Goal: Task Accomplishment & Management: Complete application form

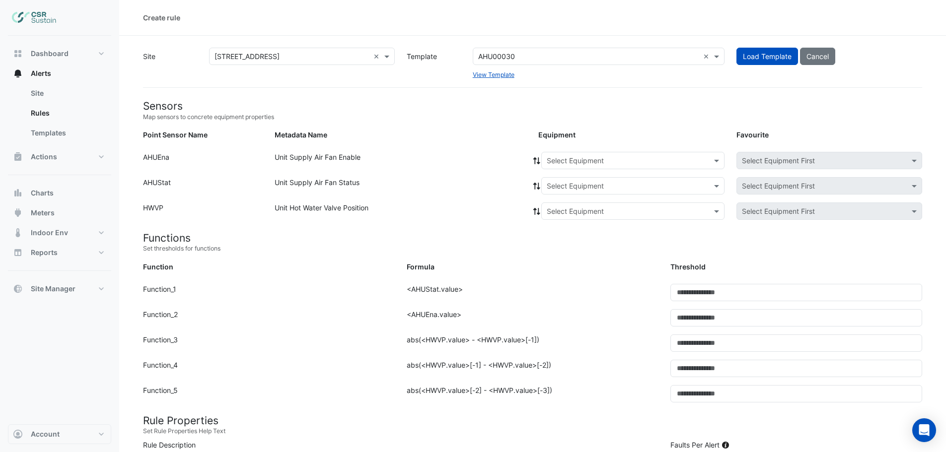
click at [522, 53] on input "text" at bounding box center [588, 57] width 221 height 10
click at [530, 55] on input "text" at bounding box center [588, 57] width 221 height 10
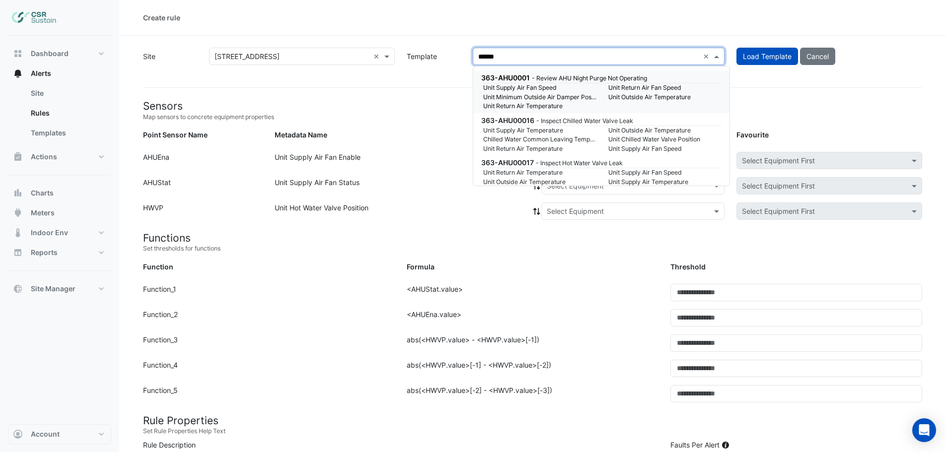
type input "*******"
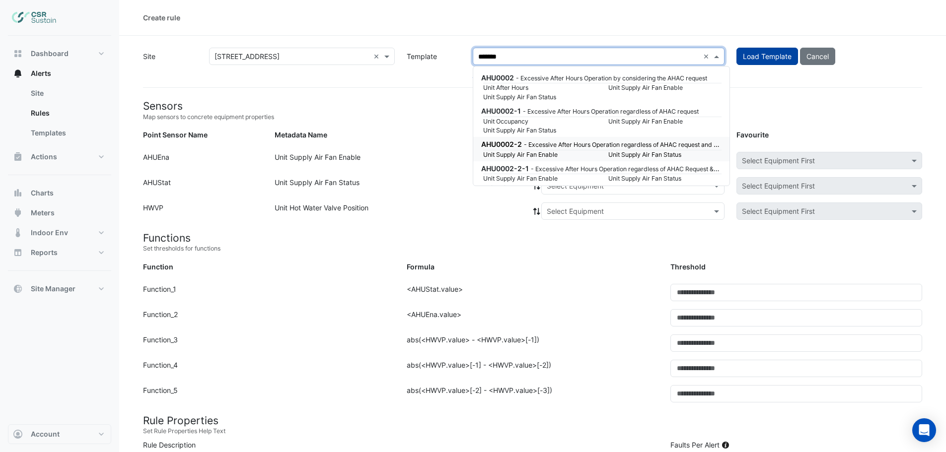
drag, startPoint x: 522, startPoint y: 151, endPoint x: 786, endPoint y: 57, distance: 280.4
click at [522, 151] on small "Unit Supply Air Fan Enable" at bounding box center [539, 154] width 125 height 9
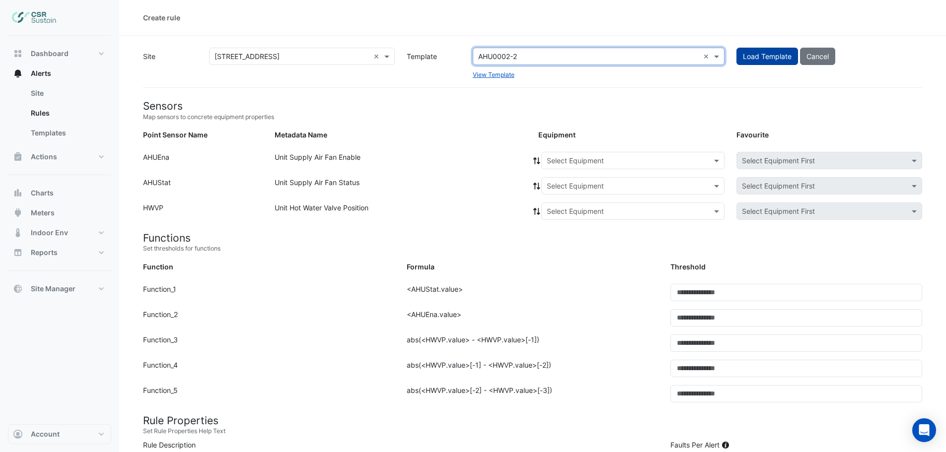
click at [786, 57] on span "Load Template" at bounding box center [767, 56] width 49 height 8
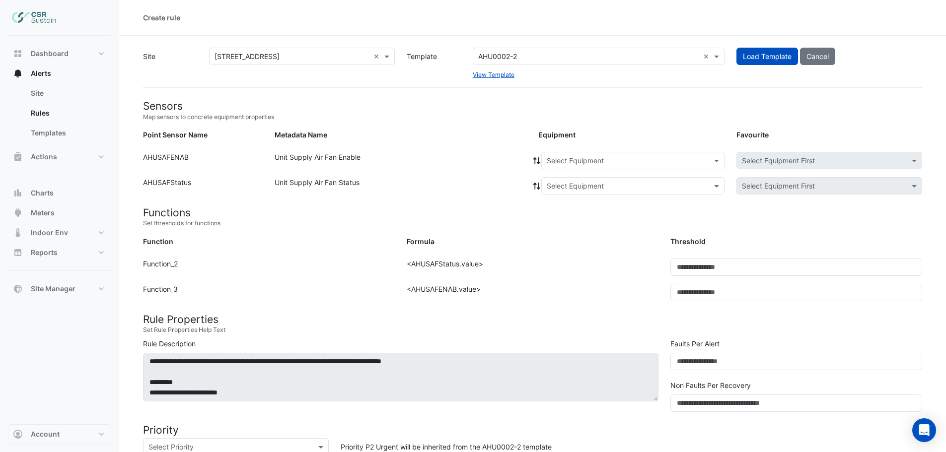
click at [596, 163] on input "text" at bounding box center [623, 161] width 152 height 10
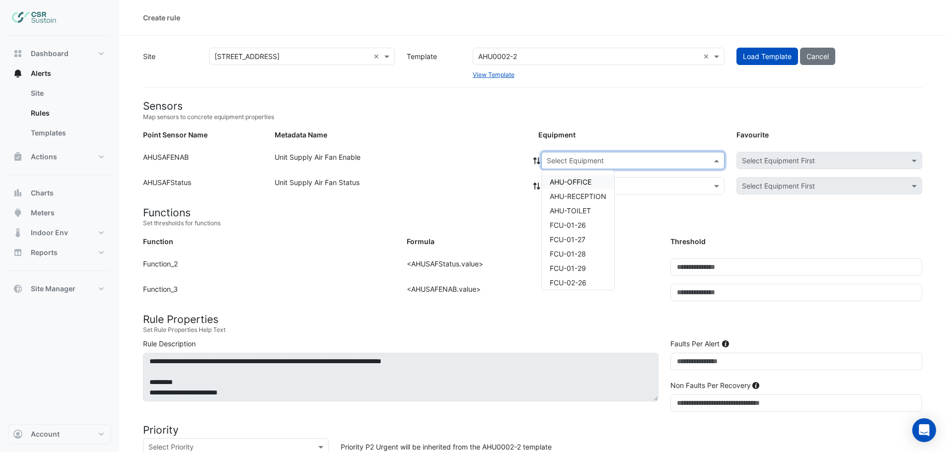
click at [576, 183] on span "AHU-OFFICE" at bounding box center [571, 182] width 42 height 8
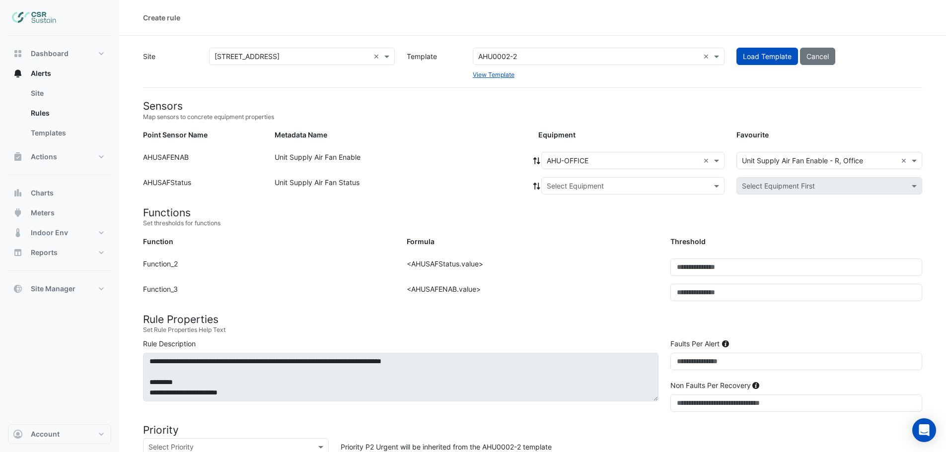
click at [535, 160] on icon at bounding box center [536, 160] width 7 height 7
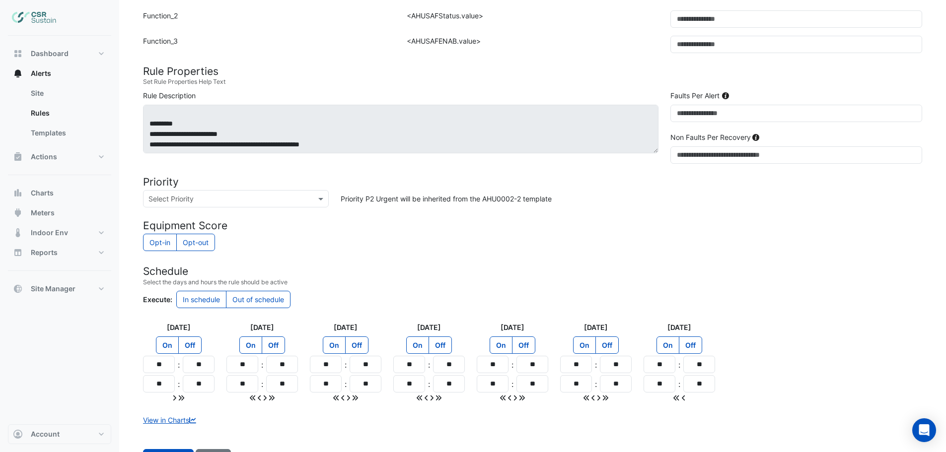
scroll to position [289, 0]
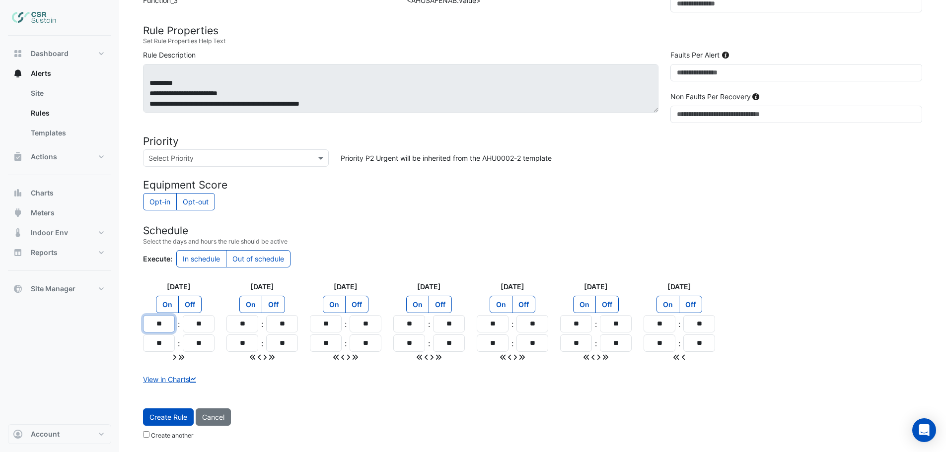
drag, startPoint x: 171, startPoint y: 325, endPoint x: 131, endPoint y: 328, distance: 40.8
click at [131, 328] on section "Site × 5 Exchange Quay × Template AHU0002-2 × View Template Load Template Cance…" at bounding box center [532, 95] width 827 height 697
type input "**"
drag, startPoint x: 165, startPoint y: 346, endPoint x: 137, endPoint y: 345, distance: 27.8
click at [137, 345] on div "Monday On Off ** : ** ** : **" at bounding box center [178, 321] width 83 height 81
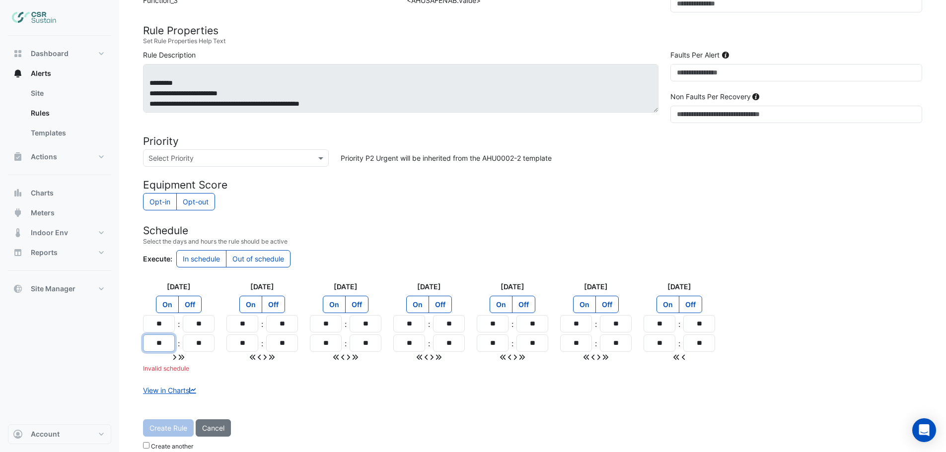
type input "**"
click at [183, 360] on icon at bounding box center [181, 357] width 6 height 7
type input "**"
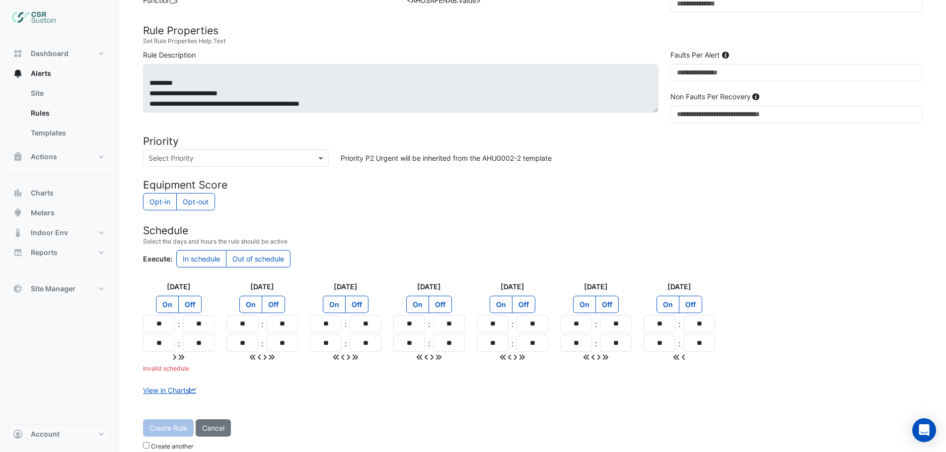
type input "**"
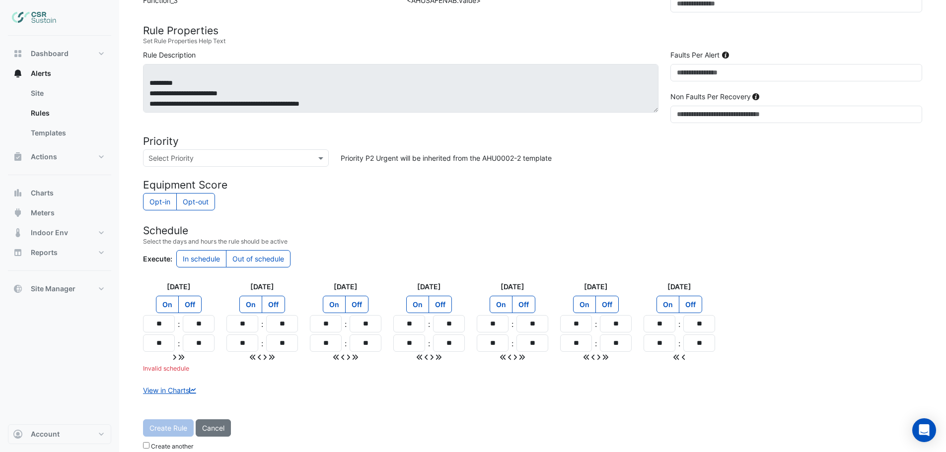
type input "**"
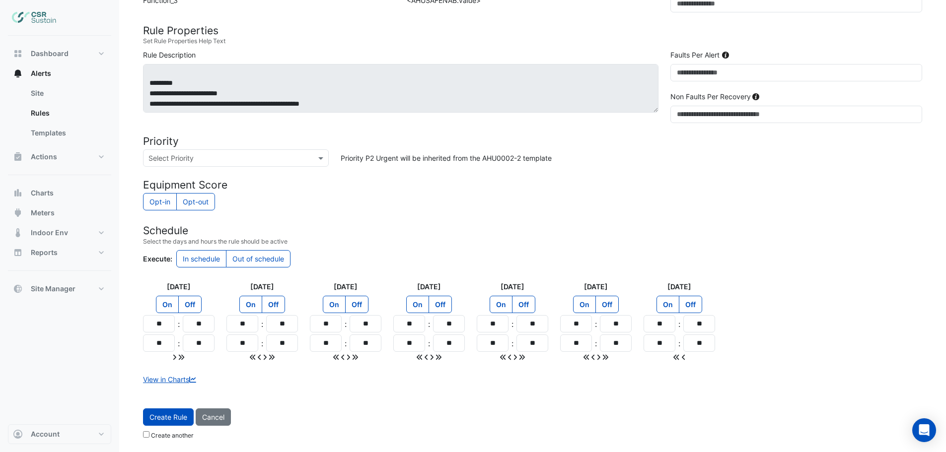
click at [255, 260] on label "Out of schedule" at bounding box center [258, 258] width 65 height 17
click at [163, 415] on span "Create Rule" at bounding box center [168, 417] width 38 height 8
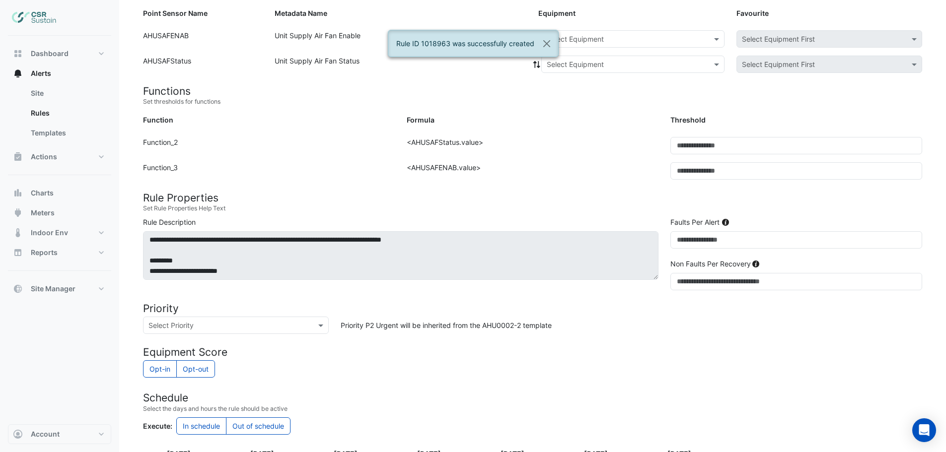
scroll to position [18, 0]
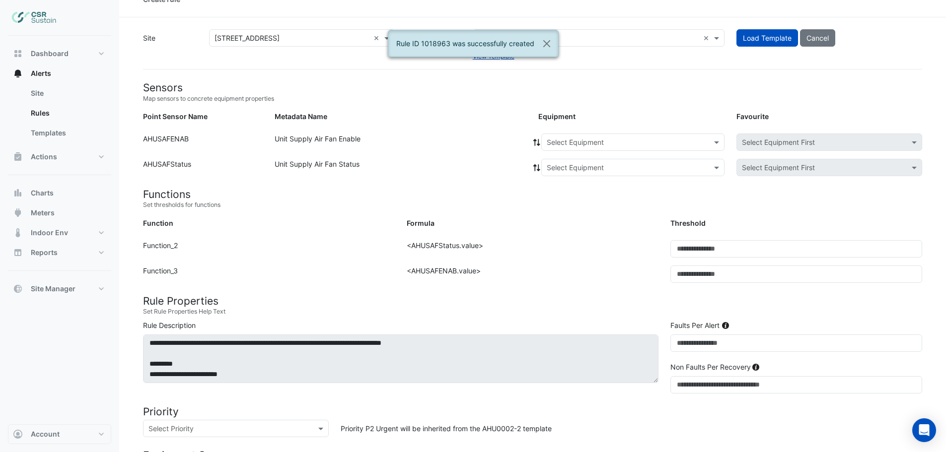
click at [595, 142] on input "text" at bounding box center [623, 143] width 152 height 10
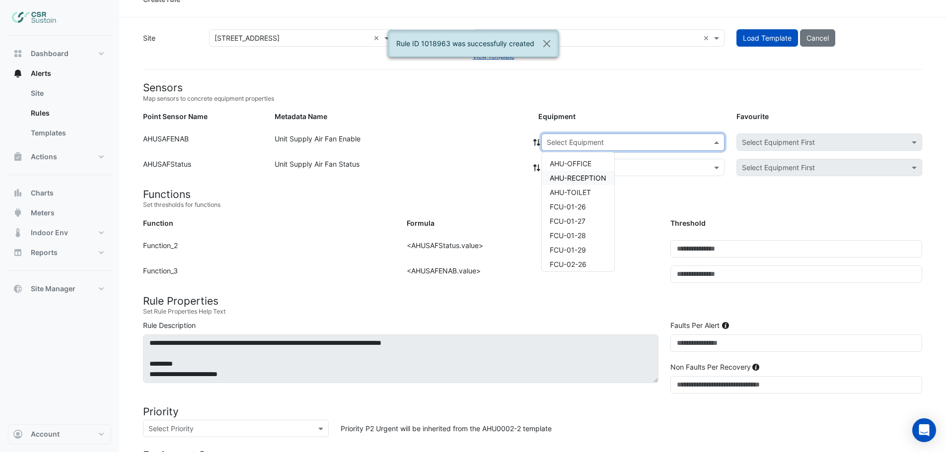
click at [560, 179] on span "AHU-RECEPTION" at bounding box center [578, 178] width 57 height 8
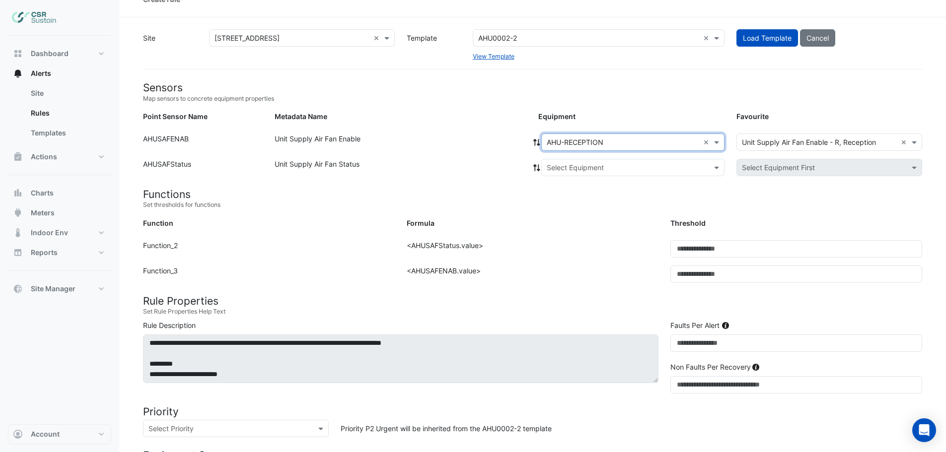
click at [537, 143] on icon at bounding box center [536, 142] width 9 height 7
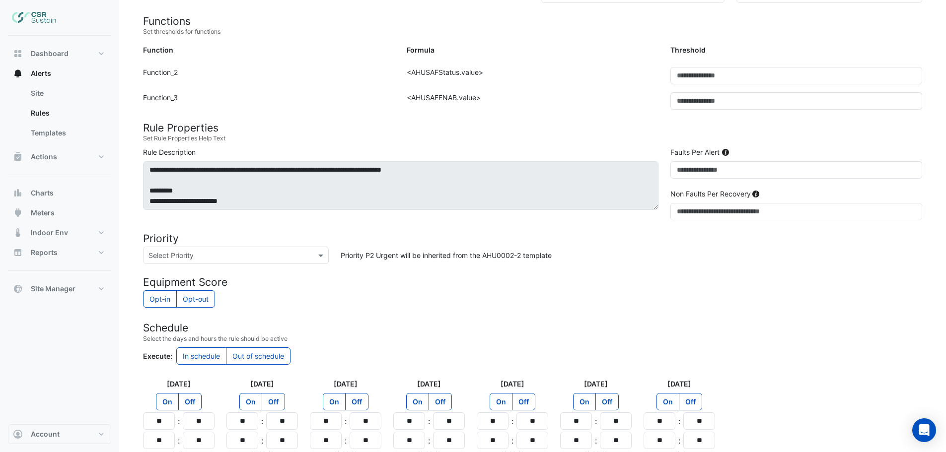
scroll to position [289, 0]
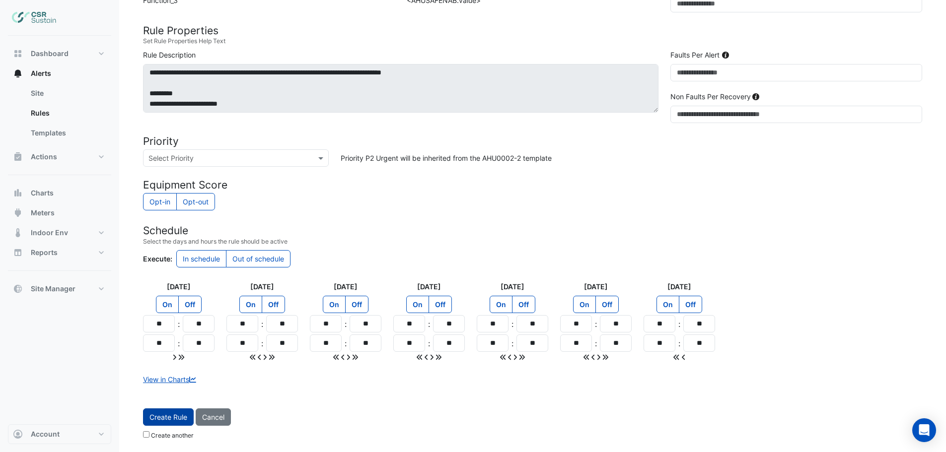
click at [163, 416] on span "Create Rule" at bounding box center [168, 417] width 38 height 8
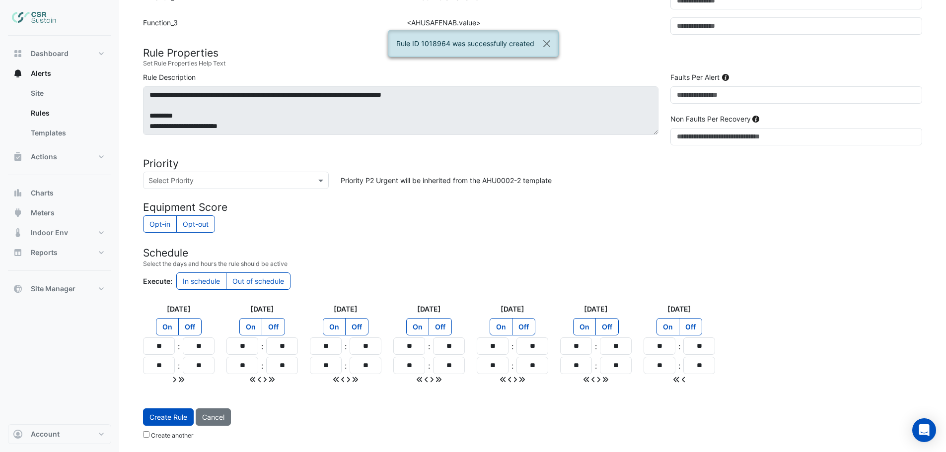
scroll to position [0, 0]
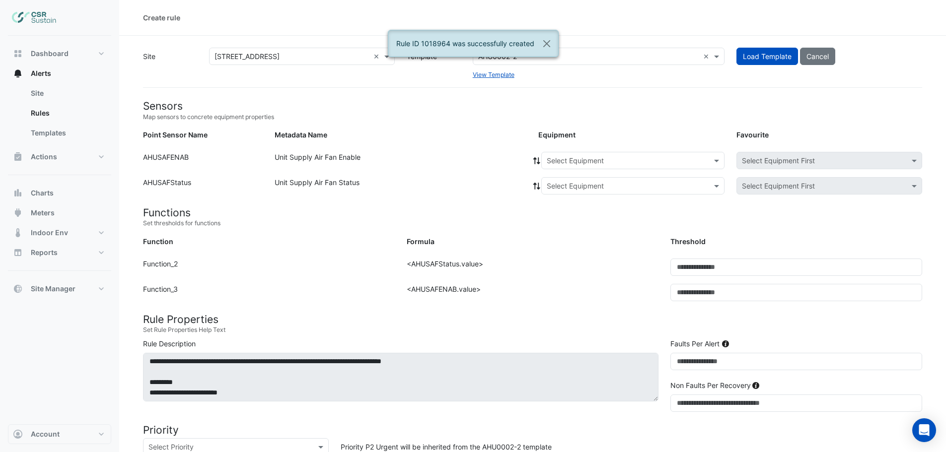
click at [579, 163] on input "text" at bounding box center [623, 161] width 152 height 10
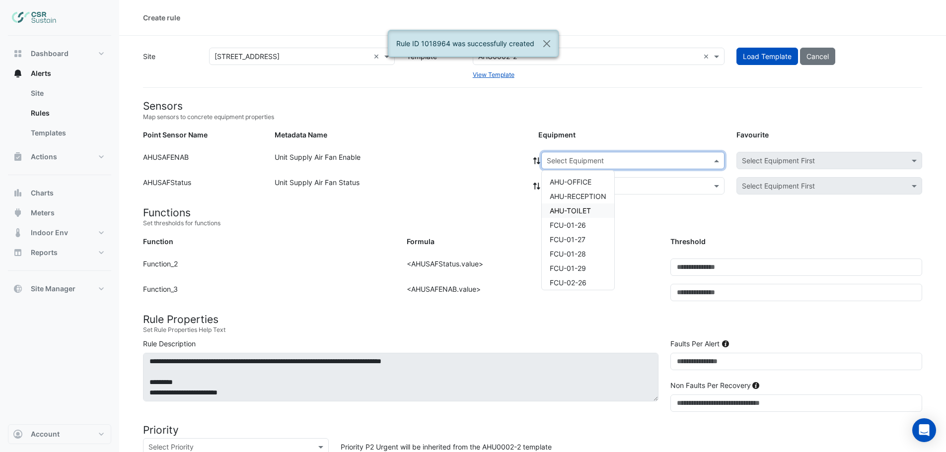
click at [564, 208] on span "AHU-TOILET" at bounding box center [570, 211] width 41 height 8
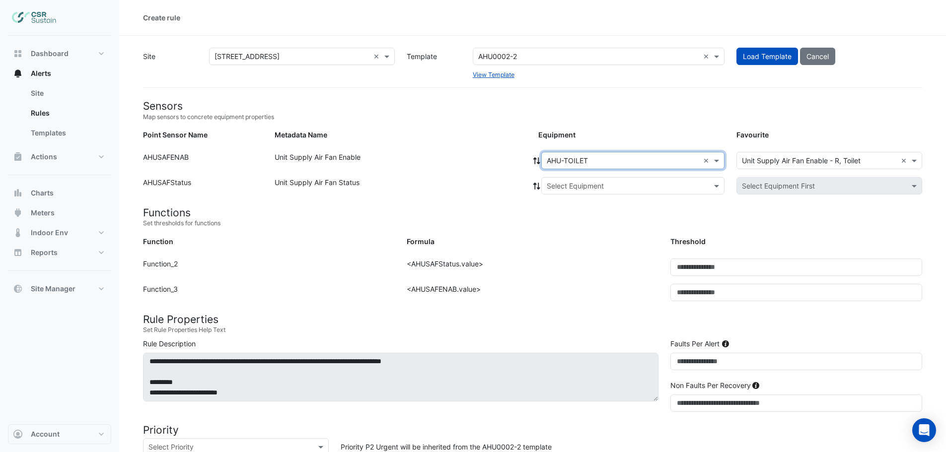
click at [538, 158] on icon at bounding box center [536, 160] width 9 height 7
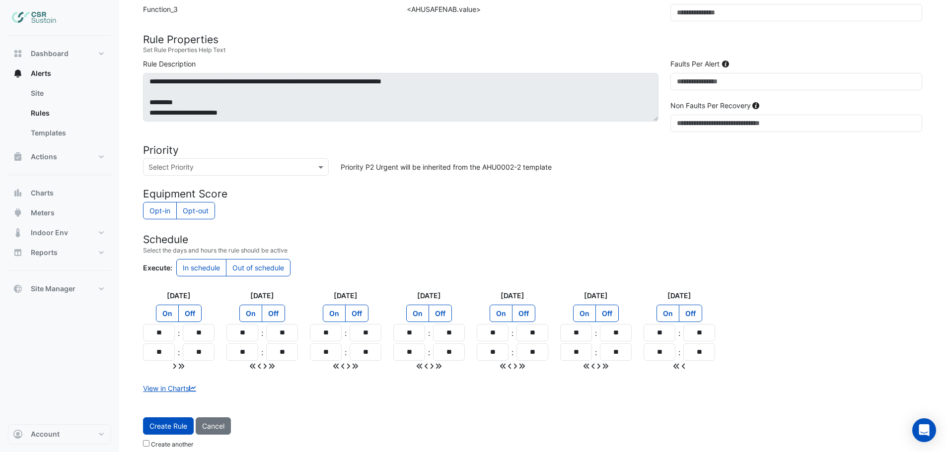
scroll to position [289, 0]
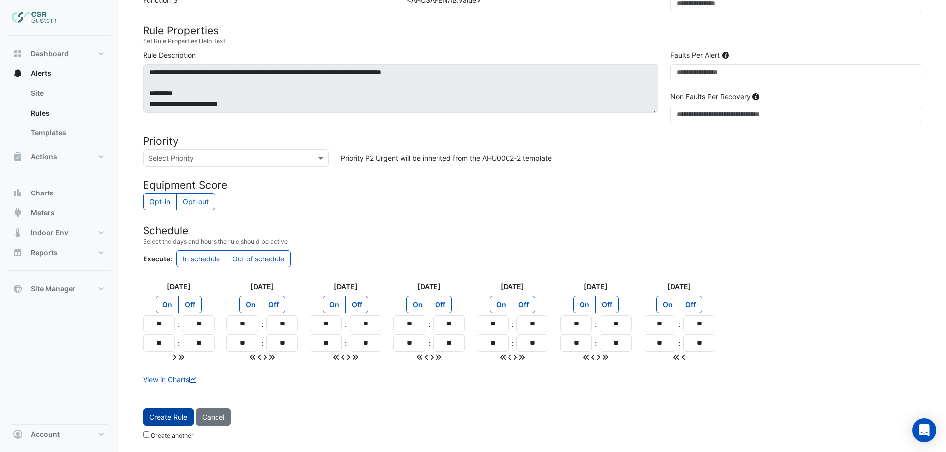
click at [159, 415] on span "Create Rule" at bounding box center [168, 417] width 38 height 8
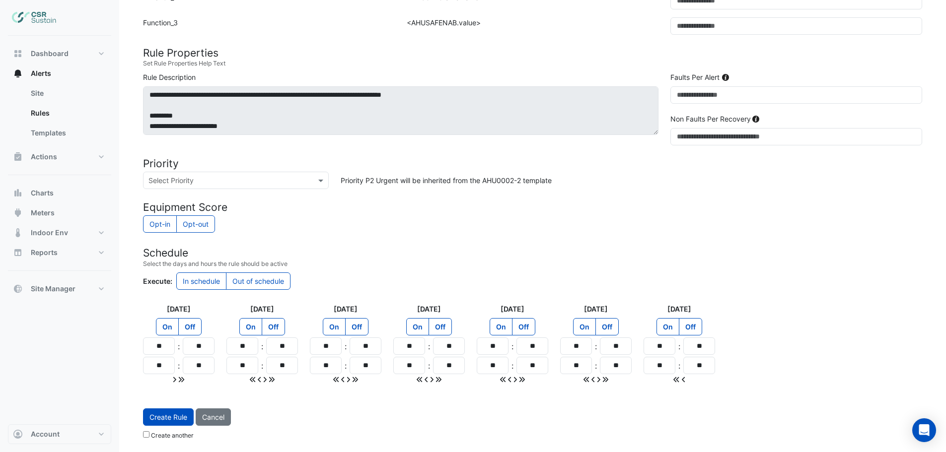
scroll to position [0, 0]
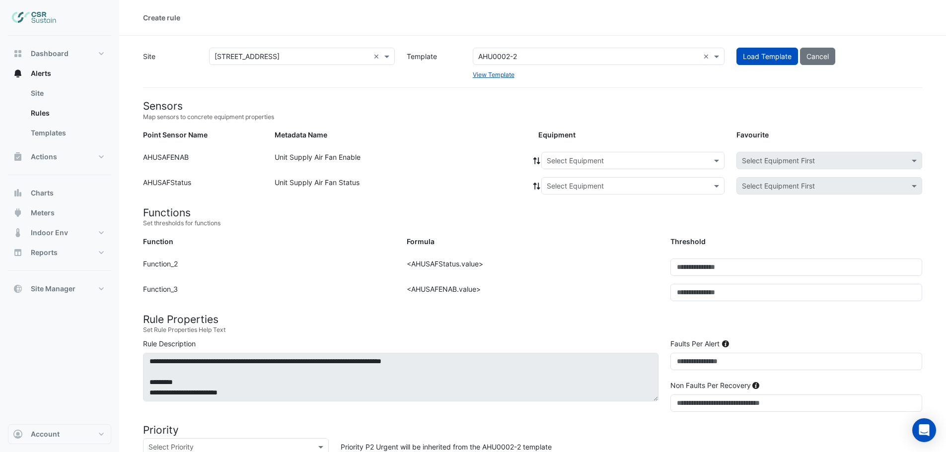
click at [513, 53] on input "text" at bounding box center [588, 57] width 221 height 10
type input "**********"
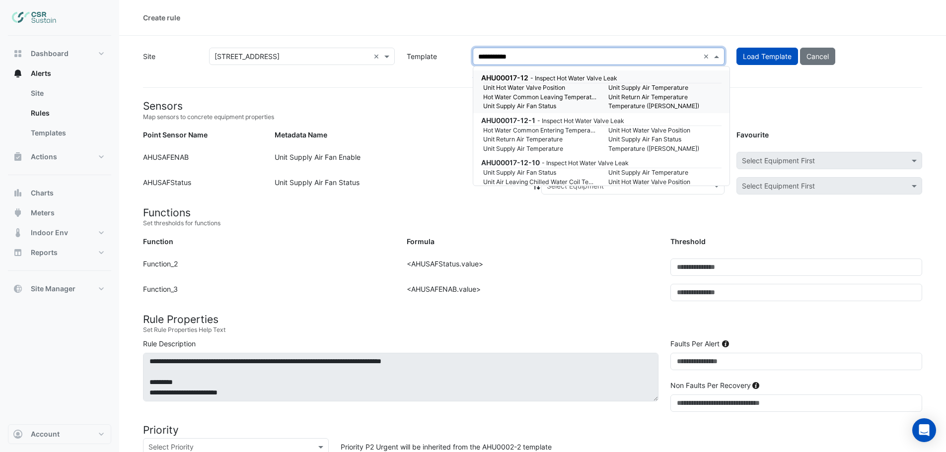
click at [581, 97] on small "Hot Water Common Leaving Temperature" at bounding box center [539, 97] width 125 height 9
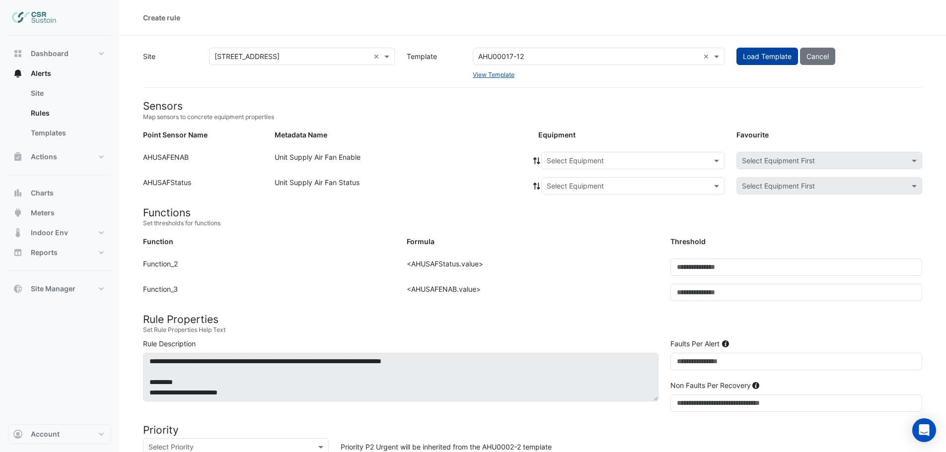
click at [762, 54] on span "Load Template" at bounding box center [767, 56] width 49 height 8
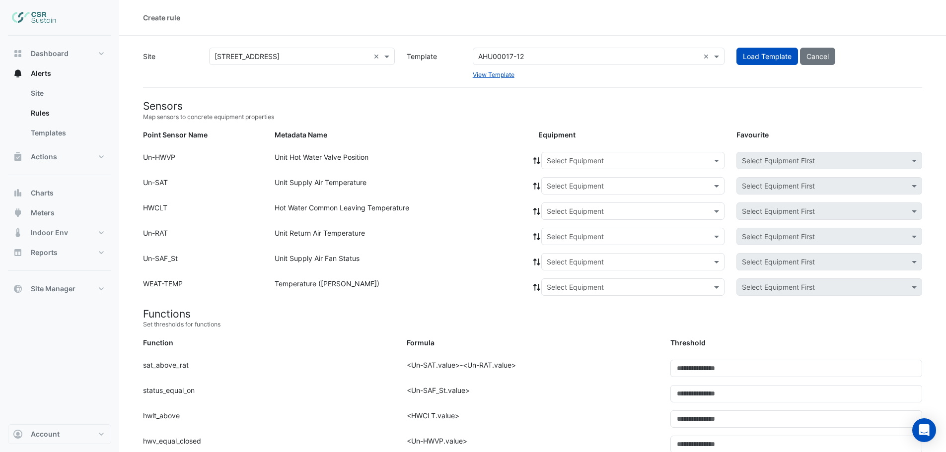
click at [591, 164] on input "text" at bounding box center [623, 161] width 152 height 10
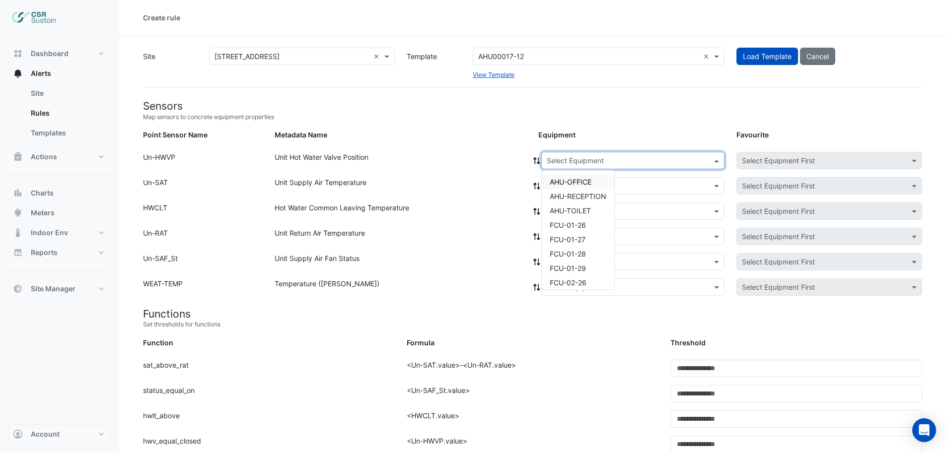
click at [568, 181] on span "AHU-OFFICE" at bounding box center [571, 182] width 42 height 8
click at [537, 161] on icon at bounding box center [536, 160] width 9 height 7
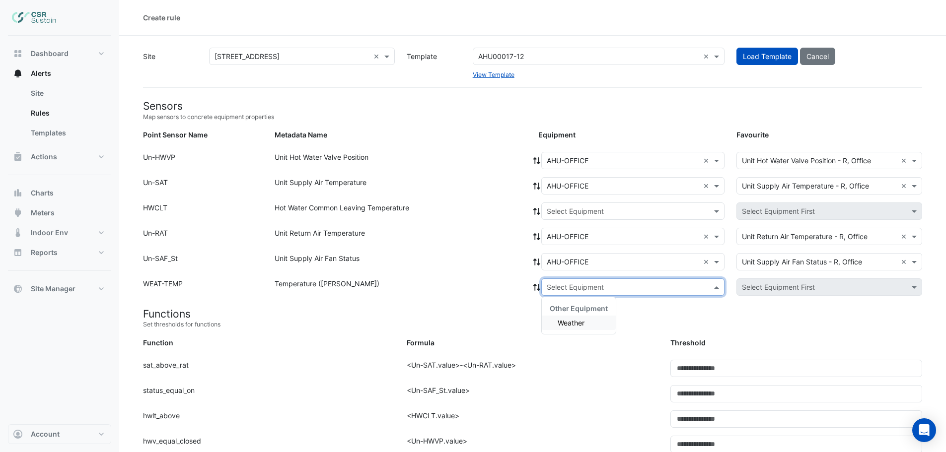
click at [586, 286] on input "text" at bounding box center [623, 287] width 152 height 10
click at [572, 325] on span "Weather" at bounding box center [570, 323] width 27 height 8
click at [553, 209] on input "text" at bounding box center [623, 212] width 152 height 10
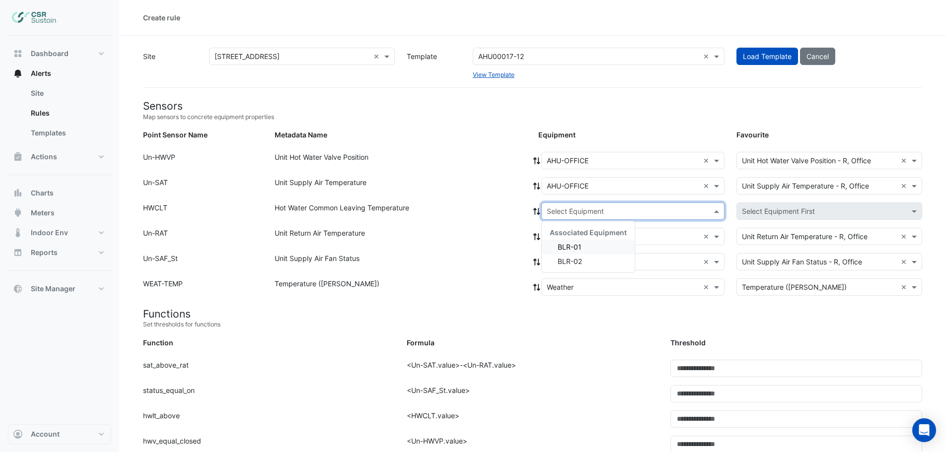
click at [572, 248] on span "BLR-01" at bounding box center [569, 247] width 24 height 8
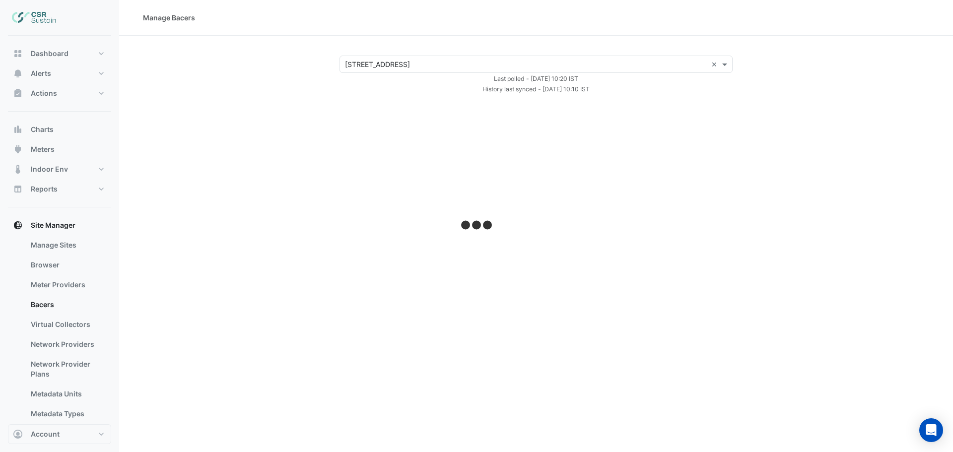
select select "***"
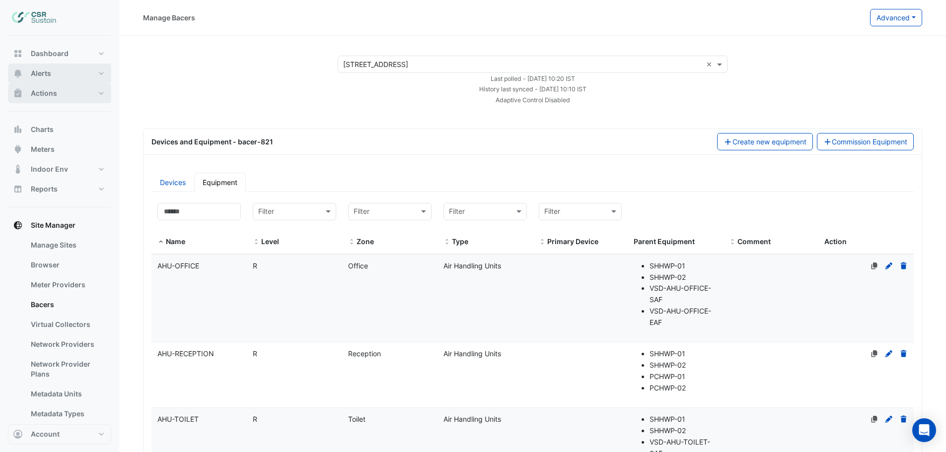
drag, startPoint x: 46, startPoint y: 89, endPoint x: 43, endPoint y: 79, distance: 10.4
click at [46, 89] on span "Actions" at bounding box center [44, 93] width 26 height 10
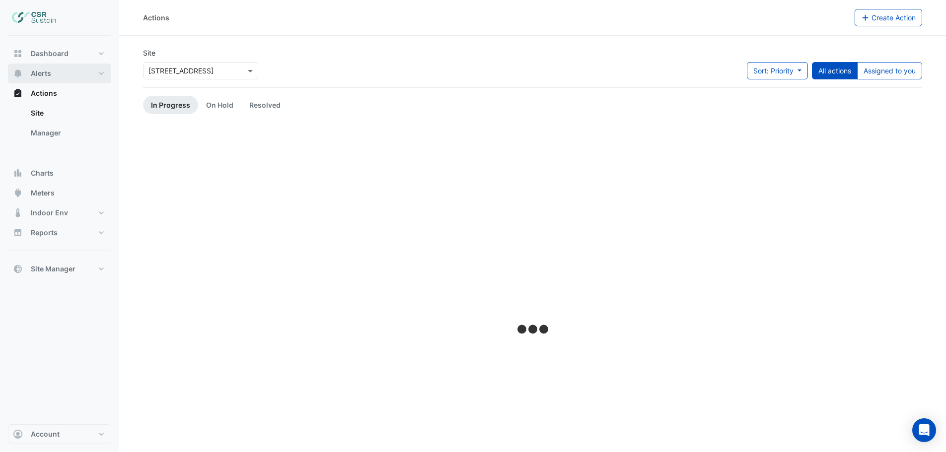
click at [43, 73] on span "Alerts" at bounding box center [41, 74] width 20 height 10
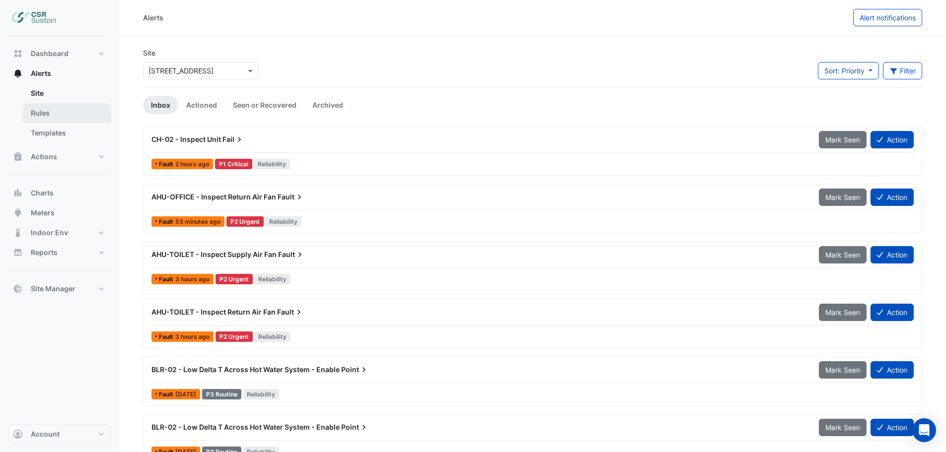
click at [40, 113] on link "Rules" at bounding box center [67, 113] width 88 height 20
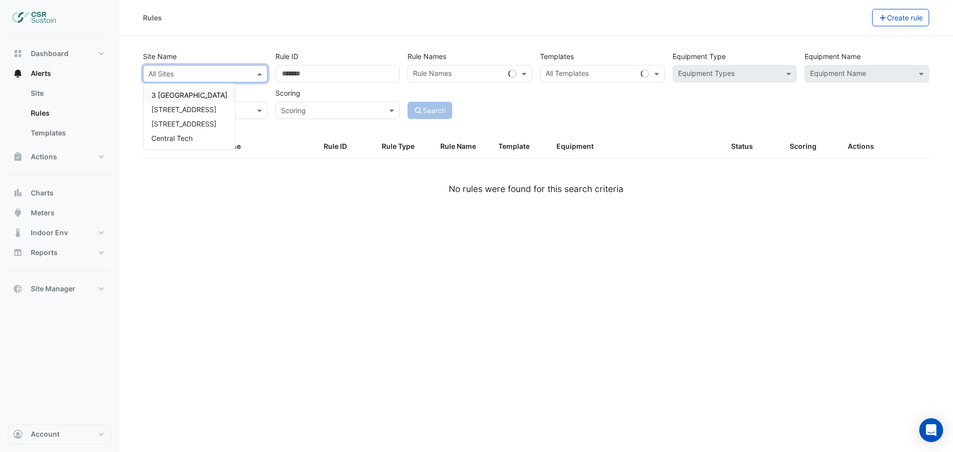
click at [193, 76] on input "text" at bounding box center [195, 74] width 94 height 10
click at [181, 112] on span "[STREET_ADDRESS]" at bounding box center [183, 109] width 65 height 8
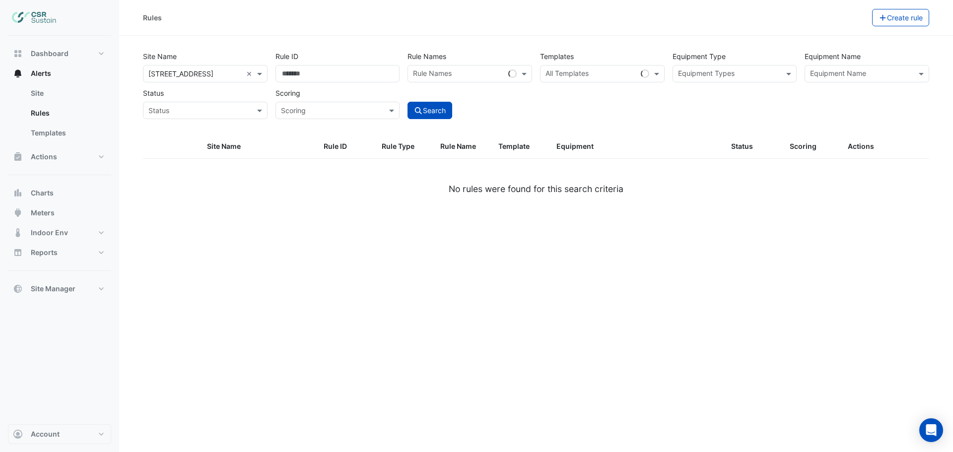
click at [866, 75] on input "text" at bounding box center [861, 74] width 102 height 10
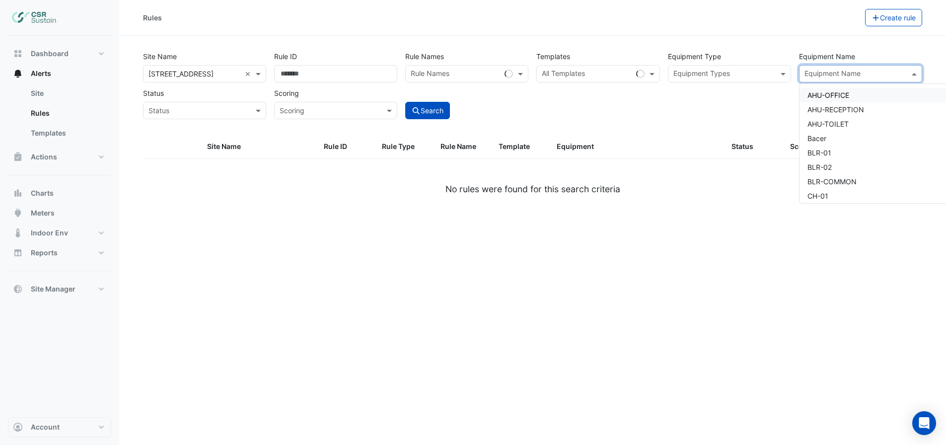
click at [831, 95] on span "AHU-OFFICE" at bounding box center [828, 95] width 42 height 8
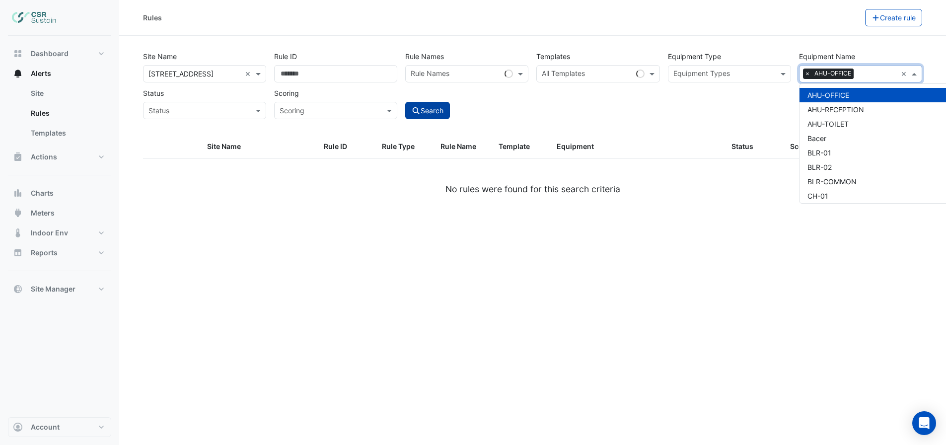
click at [447, 115] on button "Search" at bounding box center [427, 110] width 45 height 17
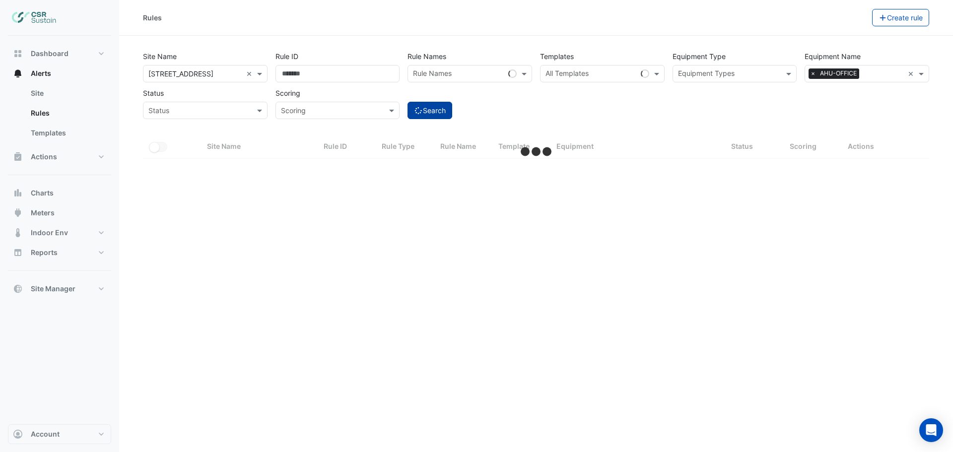
select select "***"
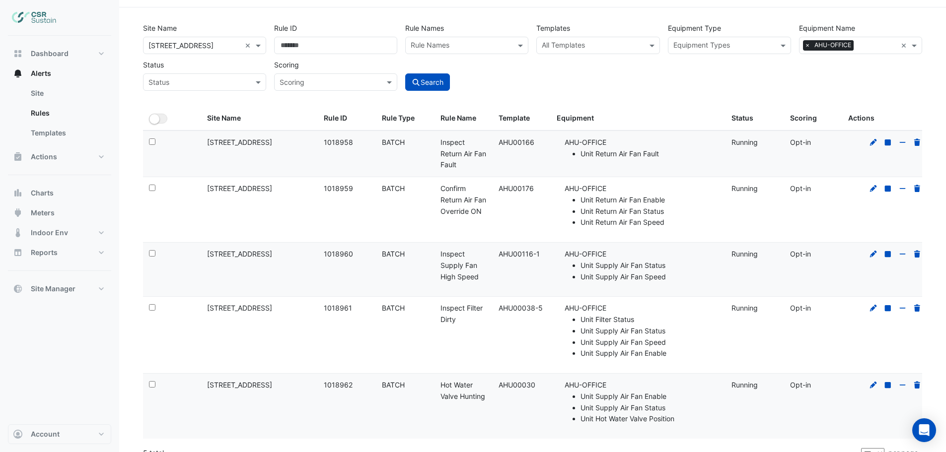
scroll to position [42, 0]
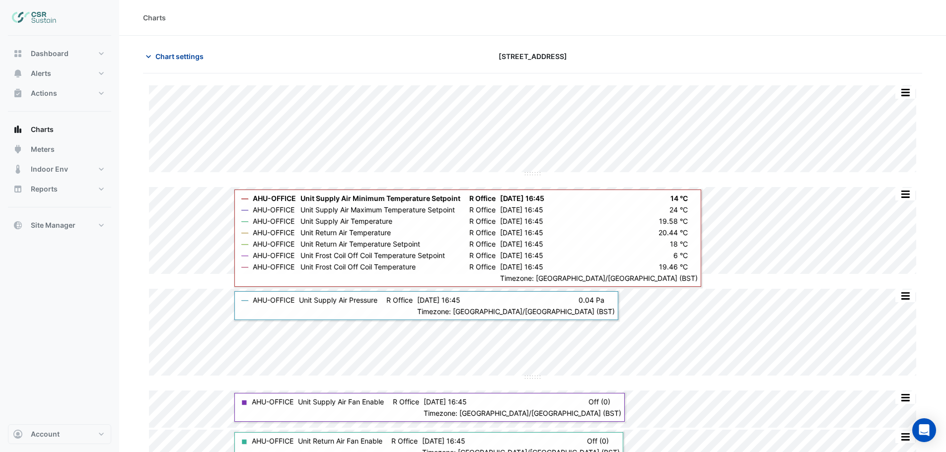
click at [162, 56] on span "Chart settings" at bounding box center [179, 56] width 48 height 10
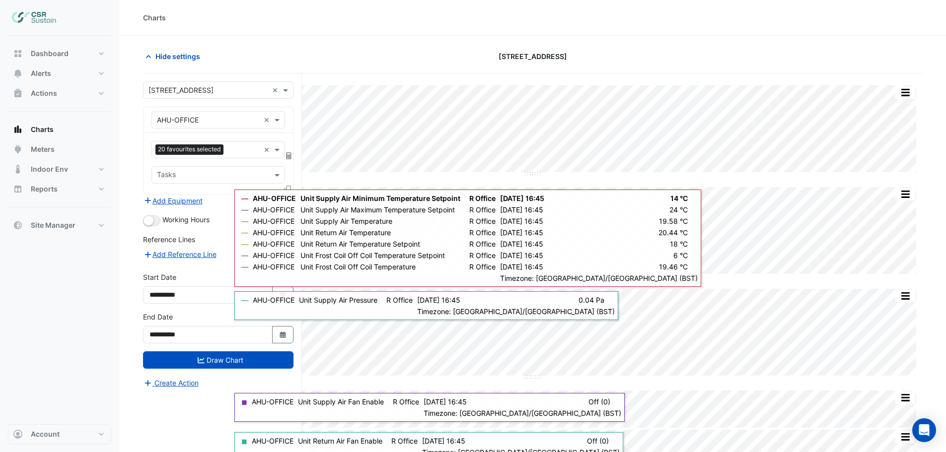
click at [240, 154] on input "text" at bounding box center [243, 150] width 32 height 10
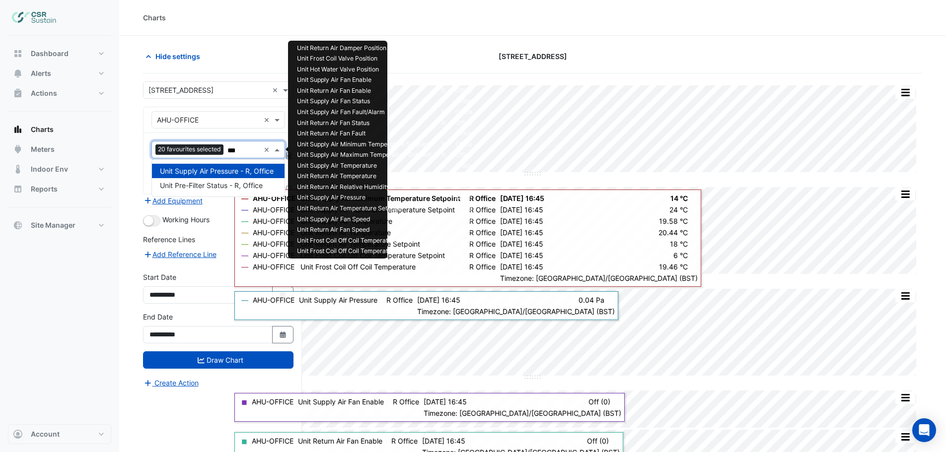
type input "***"
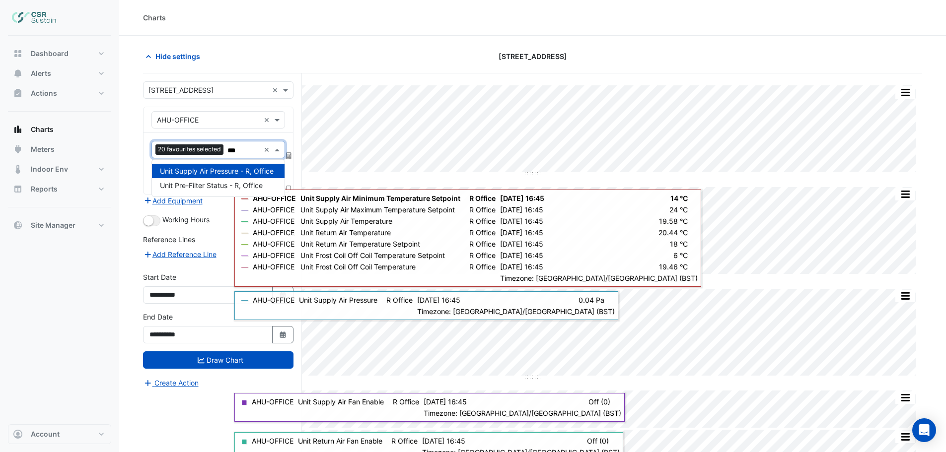
click at [450, 77] on td "R" at bounding box center [443, 80] width 14 height 11
